Goal: Navigation & Orientation: Find specific page/section

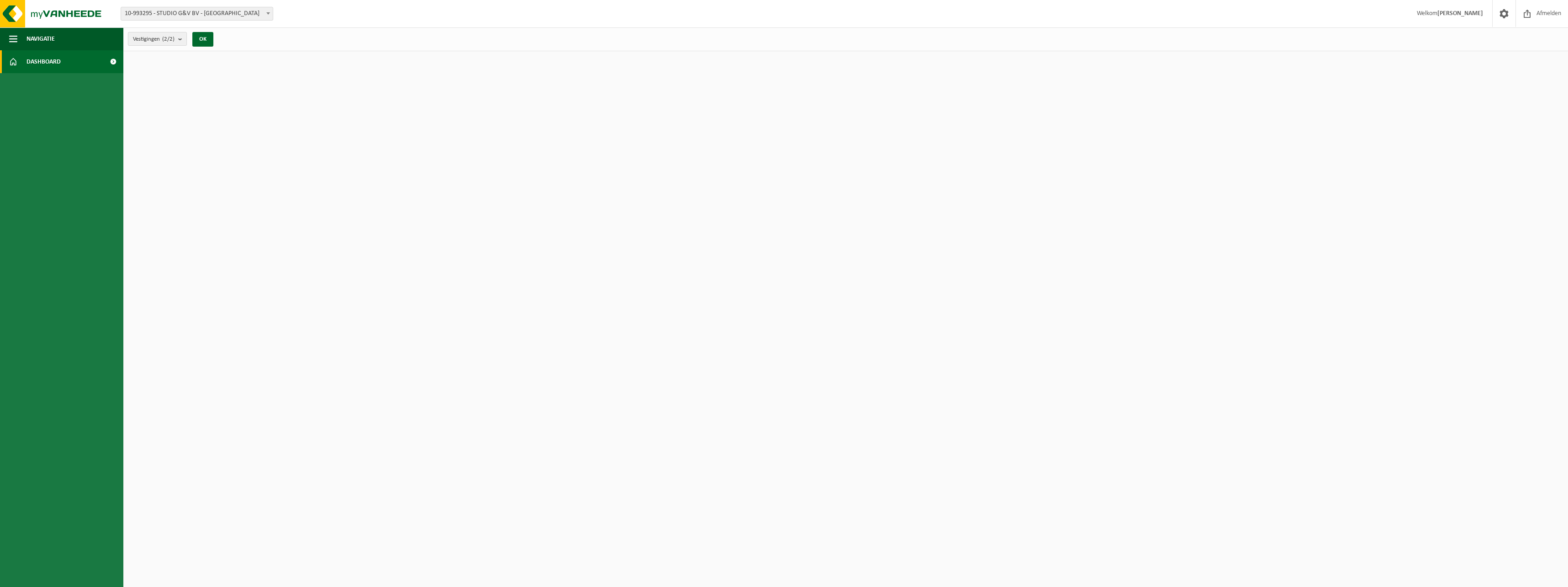
click at [180, 39] on b "submit" at bounding box center [182, 39] width 8 height 13
click at [180, 39] on b "submit" at bounding box center [182, 39] width 8 height 13
click at [207, 36] on button "OK" at bounding box center [203, 39] width 21 height 15
click at [36, 47] on span "Navigatie" at bounding box center [41, 39] width 28 height 23
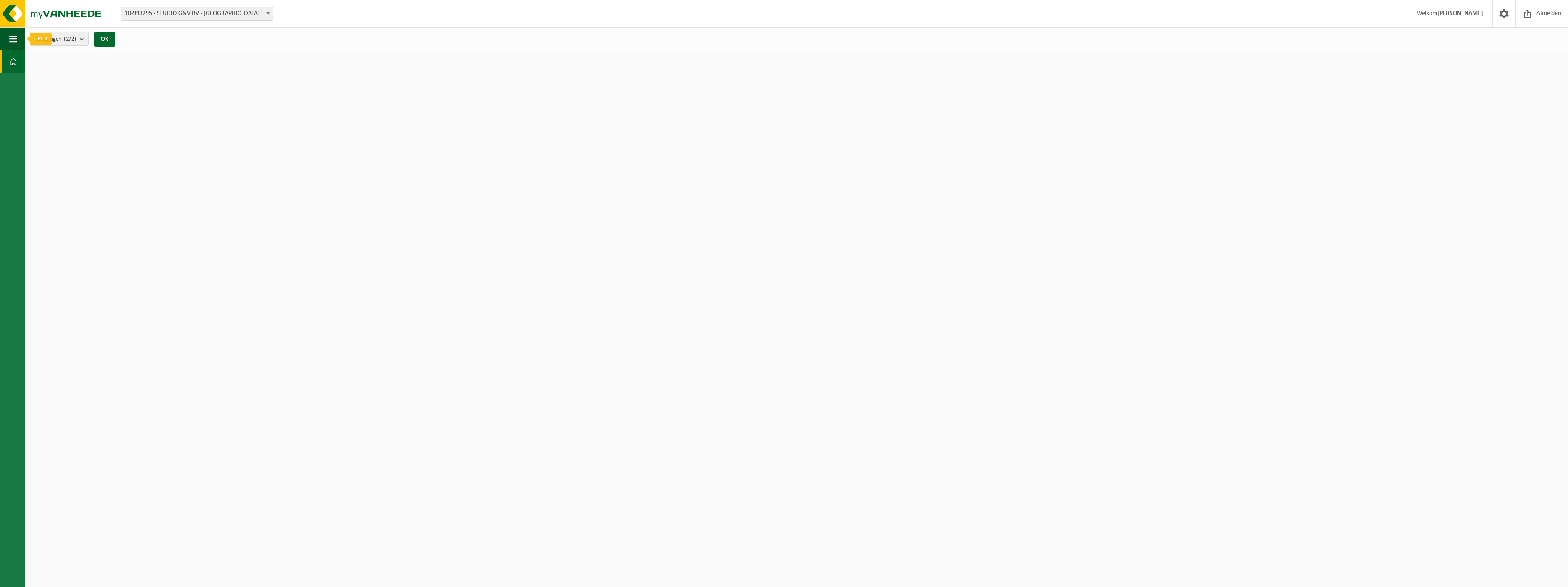
click at [17, 55] on span at bounding box center [13, 61] width 8 height 23
click at [15, 38] on span "button" at bounding box center [13, 39] width 8 height 23
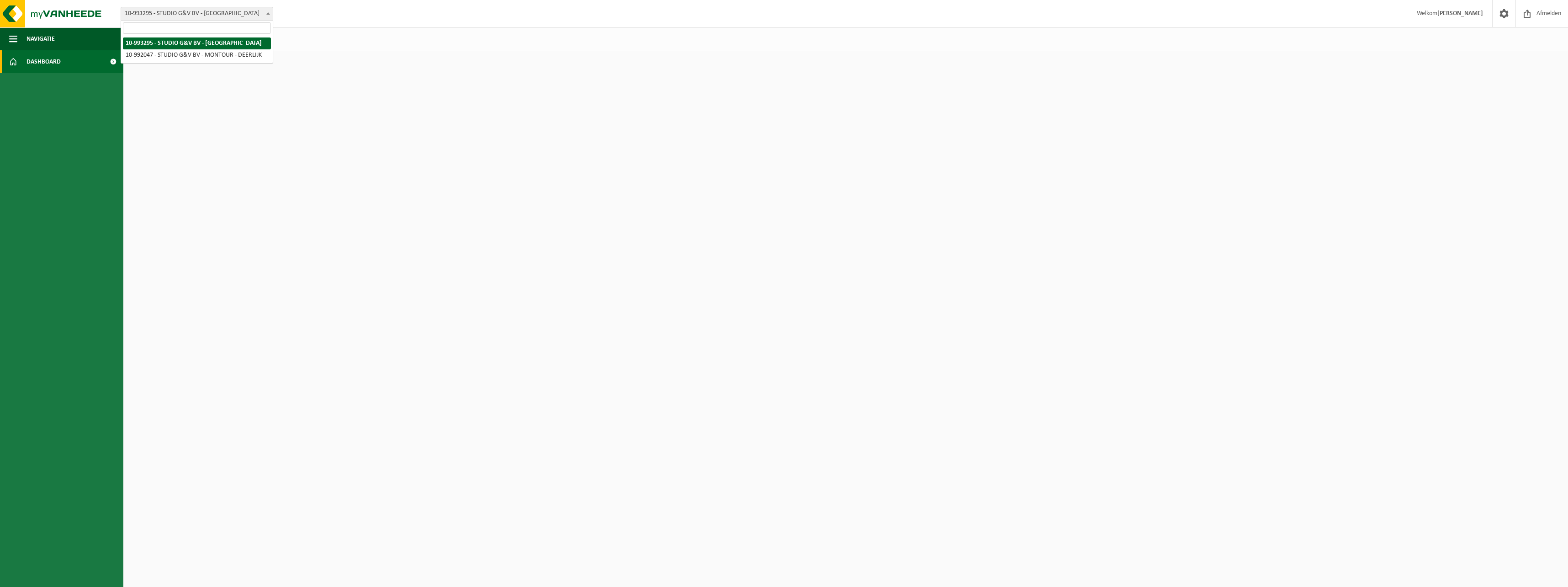
click at [161, 14] on span "10-993295 - STUDIO G&V BV - [GEOGRAPHIC_DATA]" at bounding box center [196, 13] width 152 height 13
select select "170081"
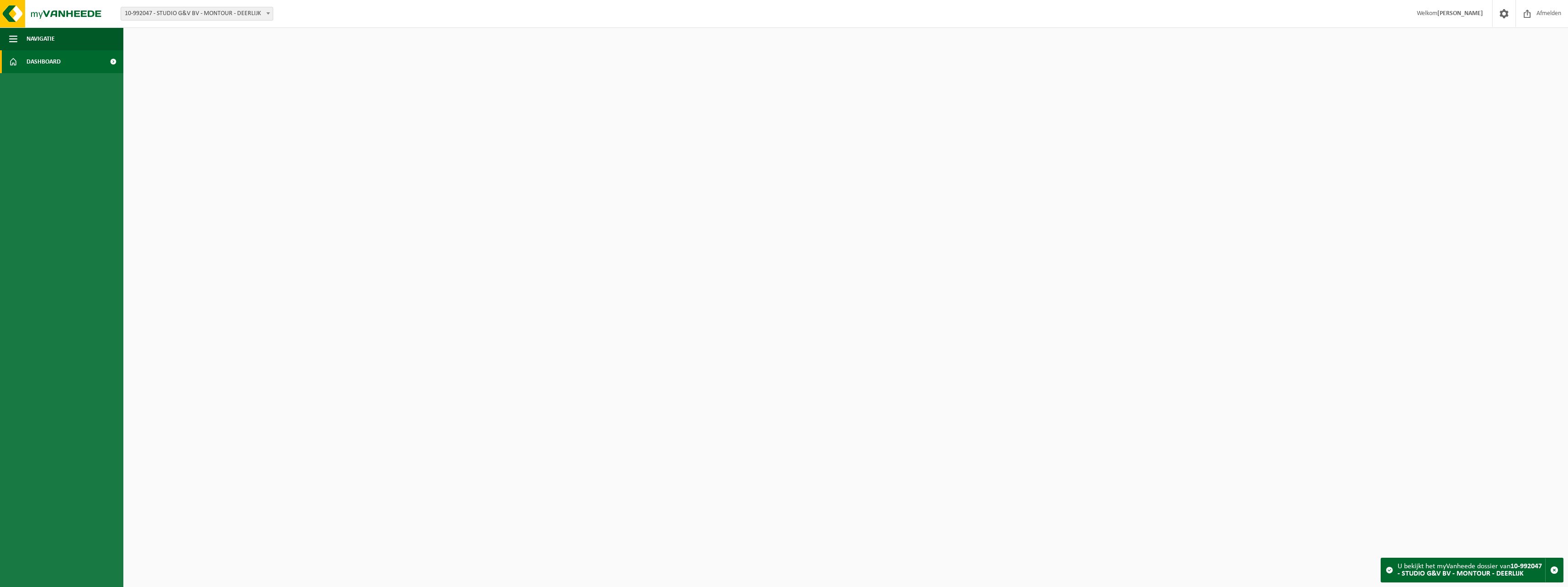
click at [35, 62] on span "Dashboard" at bounding box center [44, 61] width 35 height 23
click at [28, 43] on span "Navigatie" at bounding box center [41, 39] width 28 height 23
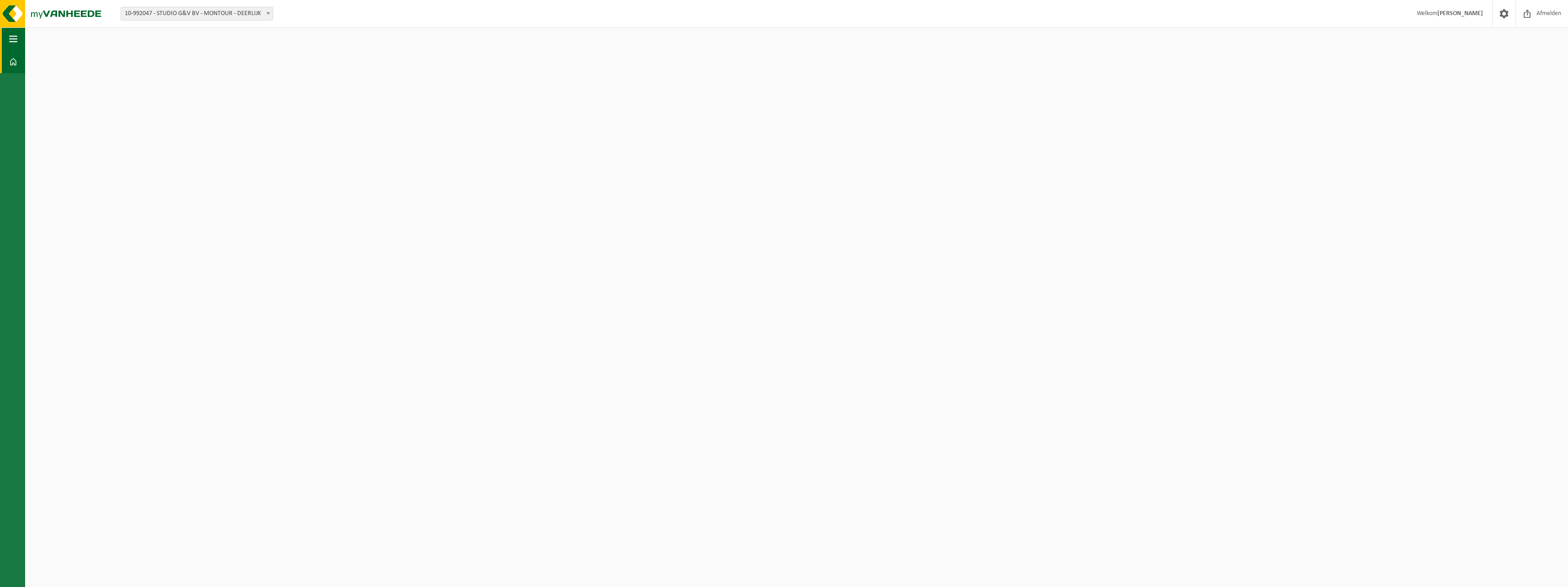
click at [10, 40] on span "button" at bounding box center [13, 39] width 8 height 23
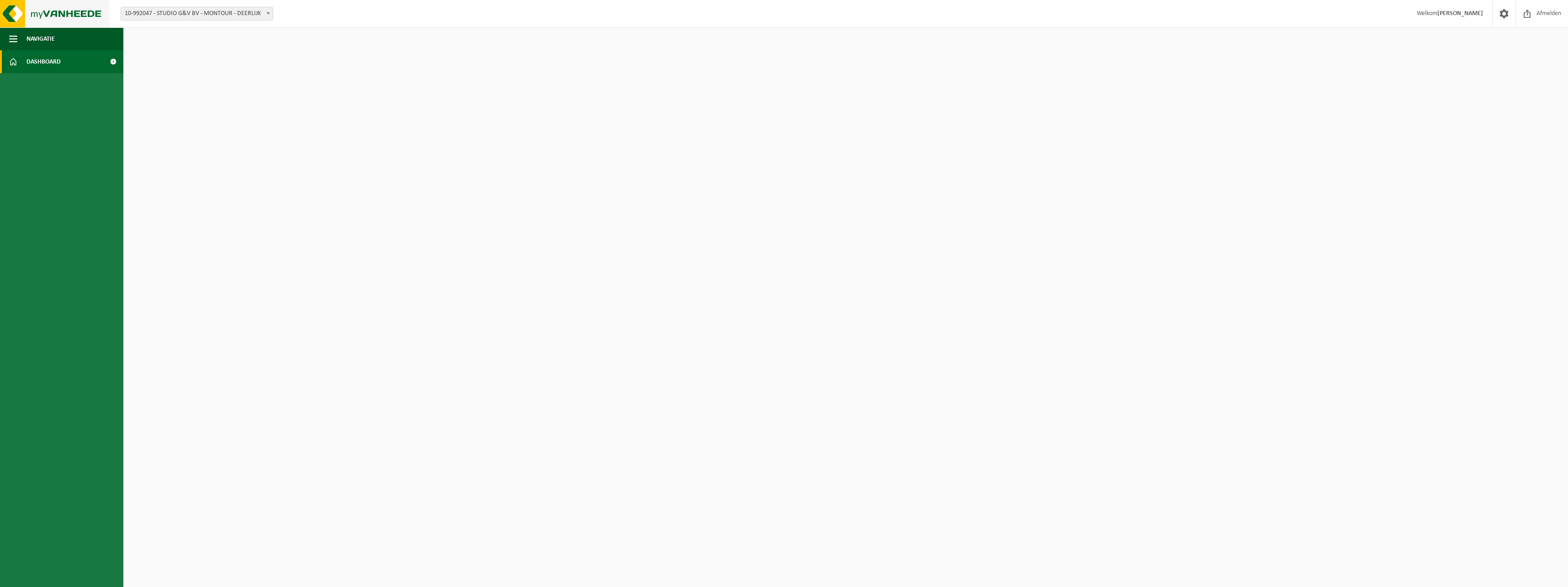
click at [56, 9] on img at bounding box center [55, 13] width 110 height 28
click at [1451, 13] on strong "[PERSON_NAME]" at bounding box center [1460, 13] width 46 height 7
click at [1508, 18] on span at bounding box center [1504, 13] width 13 height 27
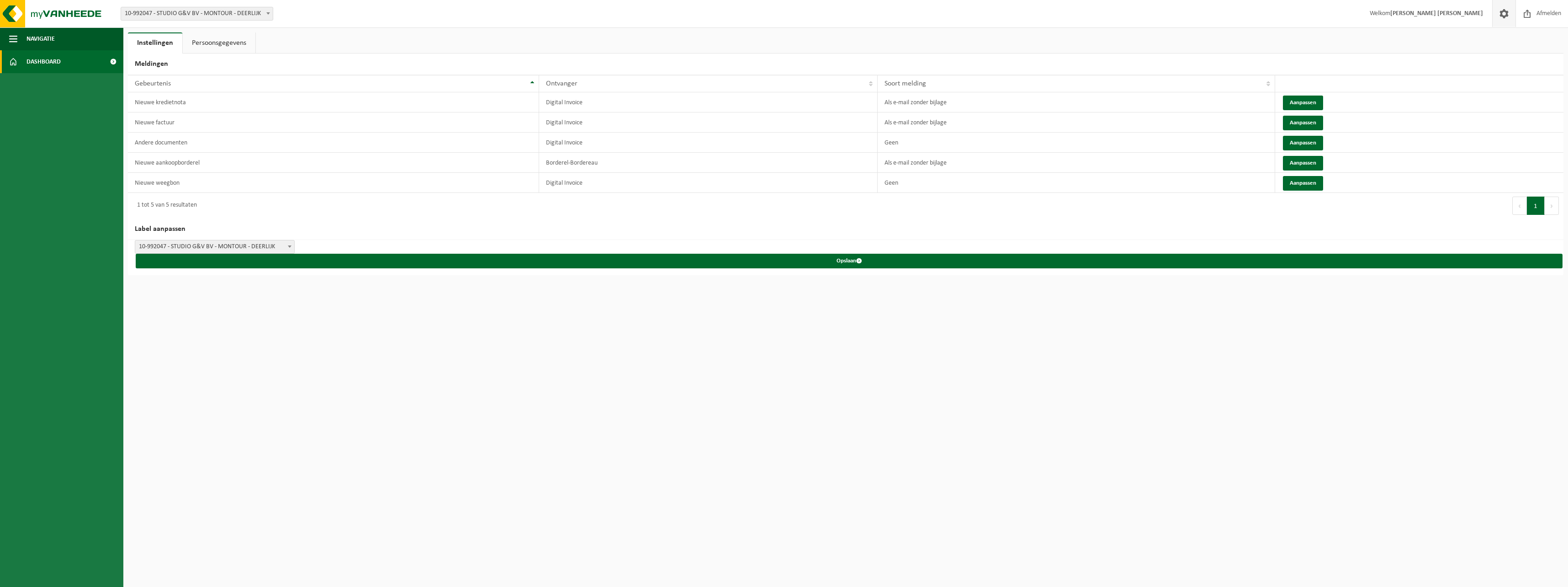
click at [43, 58] on span "Dashboard" at bounding box center [44, 61] width 35 height 23
